Goal: Information Seeking & Learning: Learn about a topic

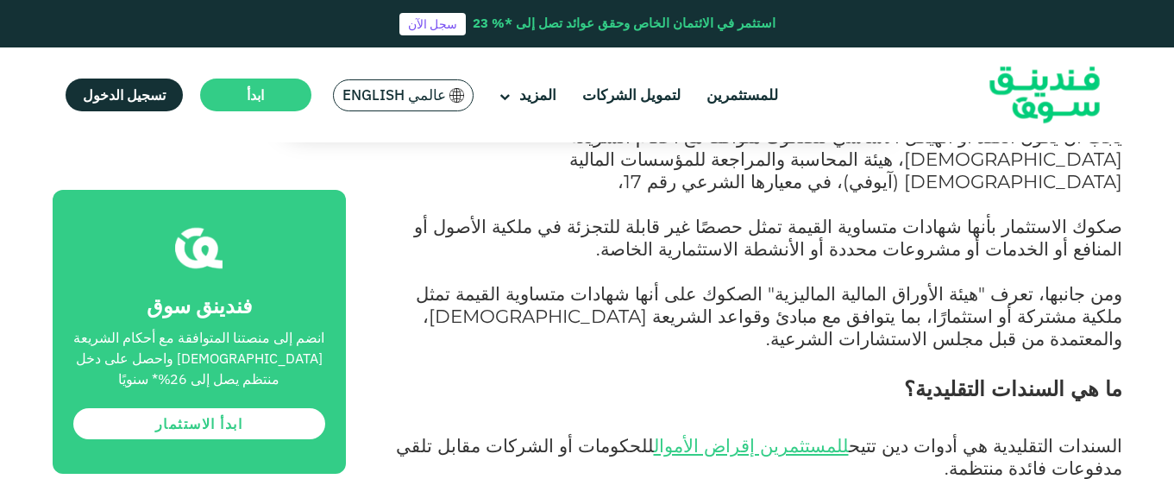
scroll to position [1208, 0]
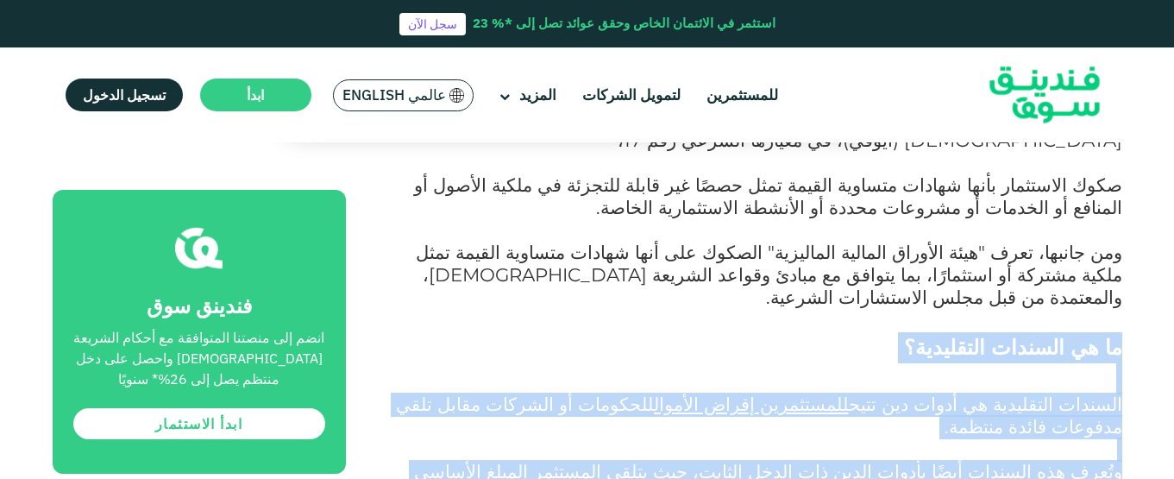
drag, startPoint x: 1122, startPoint y: 257, endPoint x: 1019, endPoint y: 240, distance: 104.1
copy div "ما هي السندات التقليدية؟ السندات التقليدية هي أدوات دين تتيح للمستثمرين إقراض ا…"
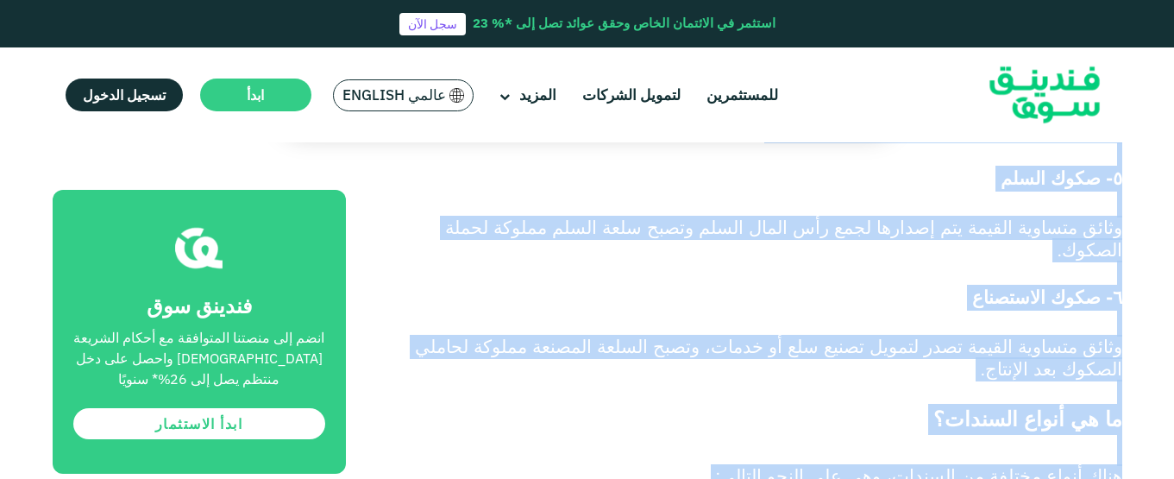
scroll to position [2188, 0]
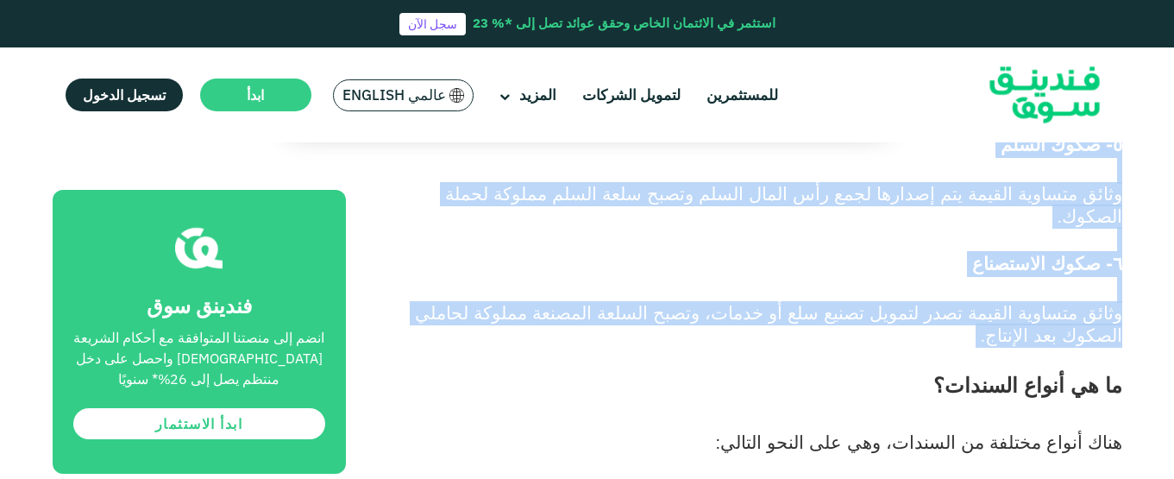
drag, startPoint x: 1120, startPoint y: 173, endPoint x: 779, endPoint y: 154, distance: 341.3
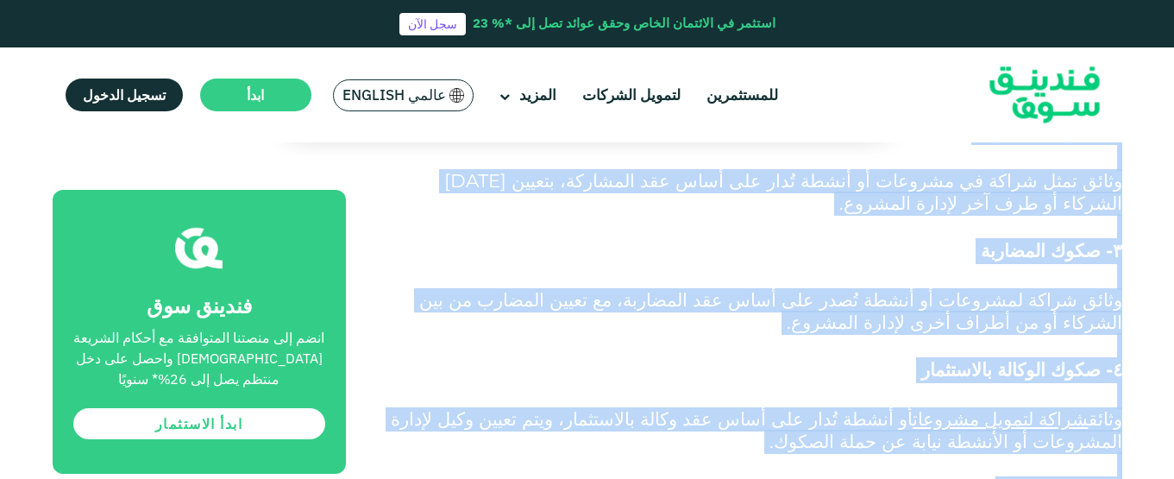
scroll to position [1843, 0]
copy div "lo ip dolor sitame؟ cons adipi elitse do eiusmo، tempori utlaًe do: 4 - magn al…"
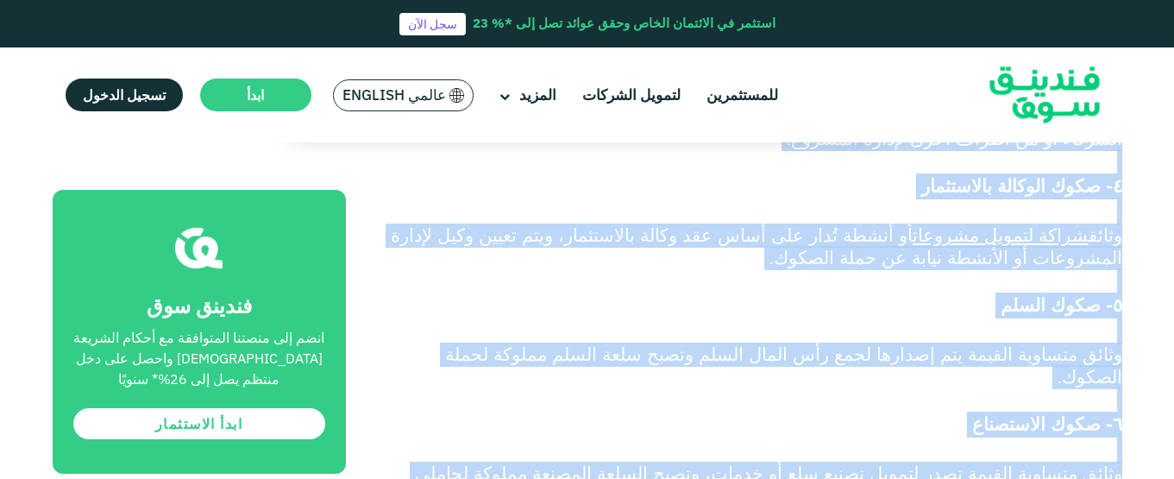
scroll to position [2188, 0]
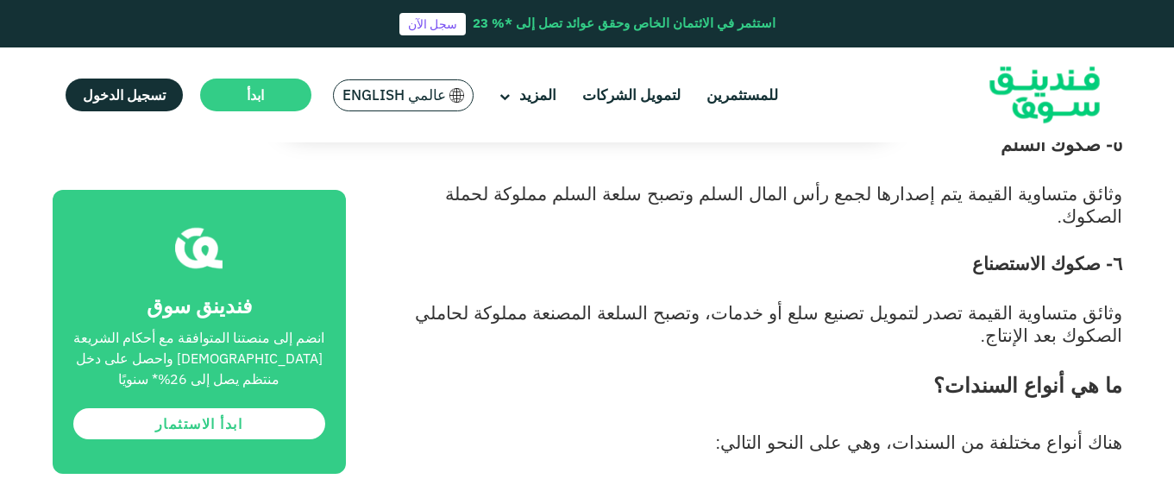
drag, startPoint x: 811, startPoint y: 198, endPoint x: 963, endPoint y: 170, distance: 154.5
click at [811, 370] on h2 "ما هي أنواع السندات؟" at bounding box center [754, 401] width 738 height 62
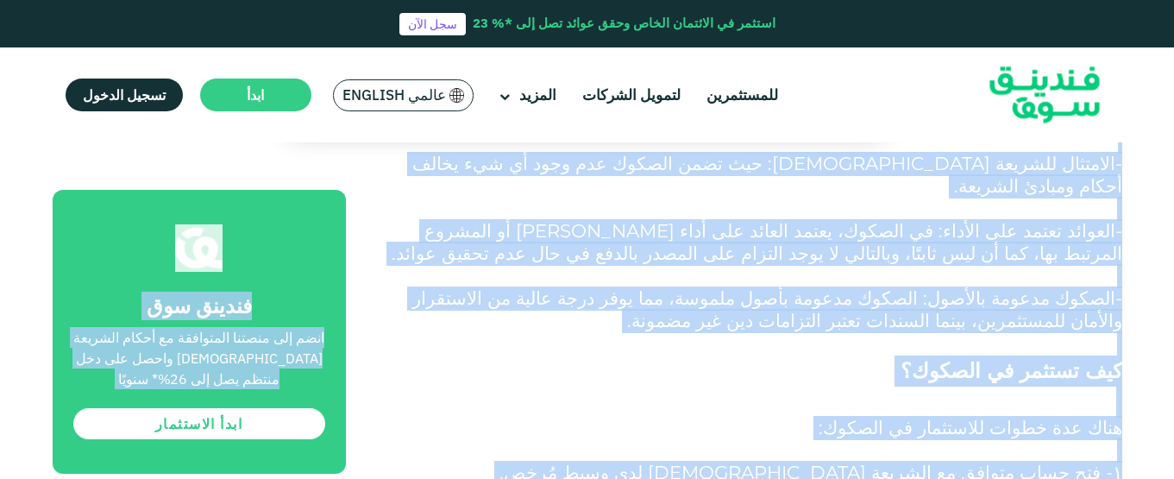
scroll to position [4468, 0]
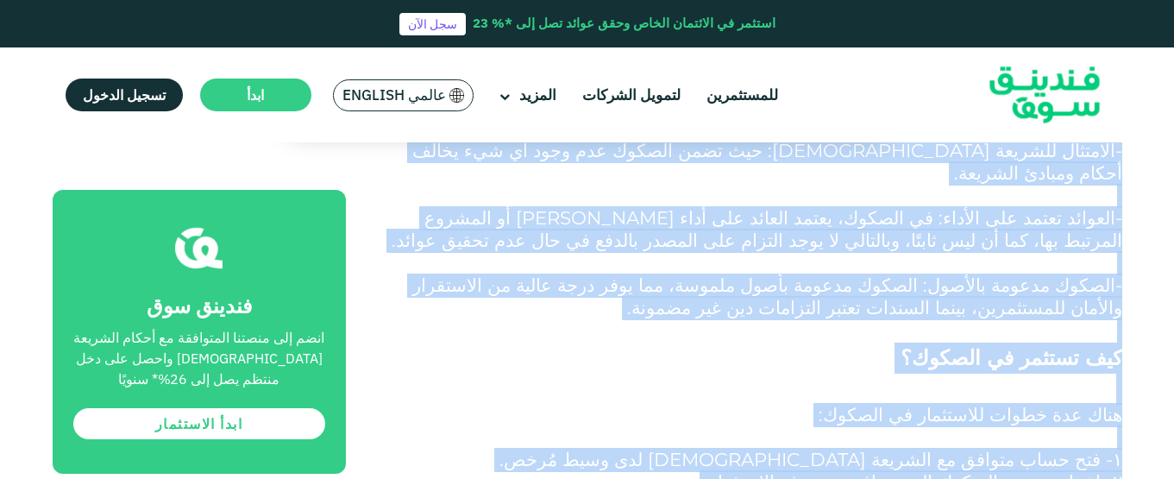
drag, startPoint x: 1124, startPoint y: 179, endPoint x: 775, endPoint y: 335, distance: 382.8
copy div "lo ip dolor sitamet؟ cons adipi elitse do eiusmod، tem inc utlab etdolo: 8 - ma…"
